Goal: Check status

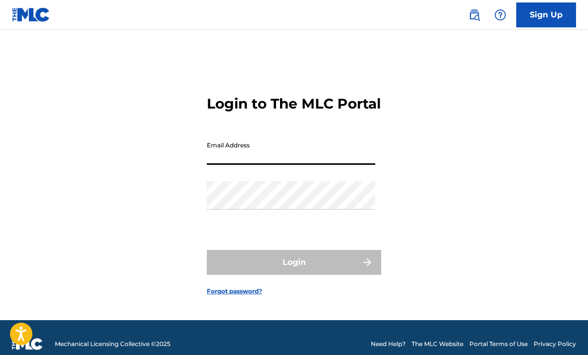
click at [292, 165] on input "Email Address" at bounding box center [291, 151] width 168 height 28
type input "[EMAIL_ADDRESS][DOMAIN_NAME]"
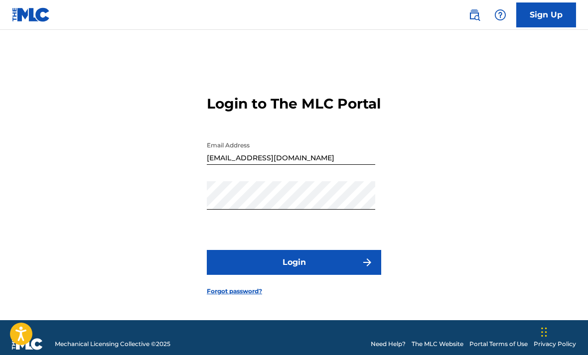
click at [304, 275] on button "Login" at bounding box center [294, 262] width 174 height 25
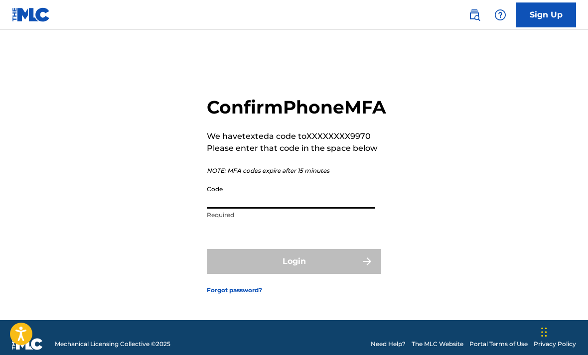
click at [303, 209] on input "Code" at bounding box center [291, 194] width 168 height 28
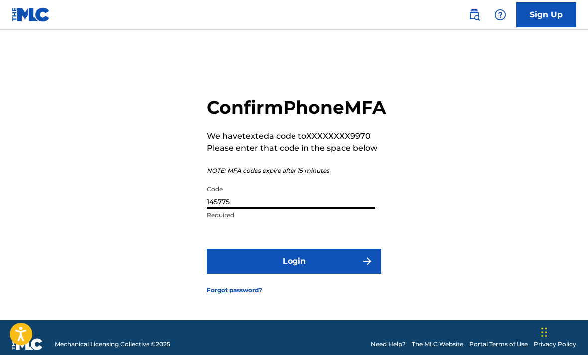
type input "145775"
click at [311, 274] on button "Login" at bounding box center [294, 261] width 174 height 25
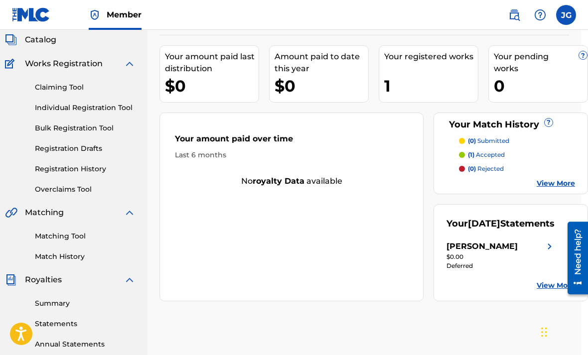
scroll to position [0, 7]
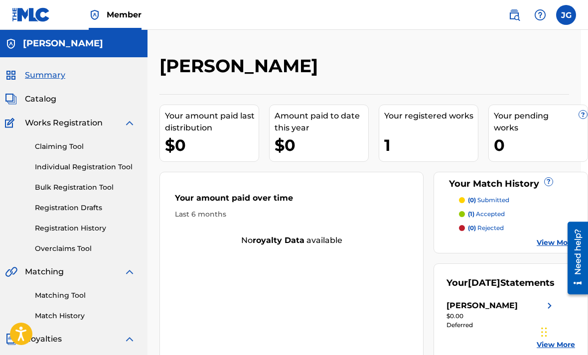
click at [531, 119] on div "Your pending works ?" at bounding box center [541, 122] width 94 height 24
click at [496, 202] on p "(0) submitted" at bounding box center [488, 200] width 41 height 9
